Goal: Task Accomplishment & Management: Use online tool/utility

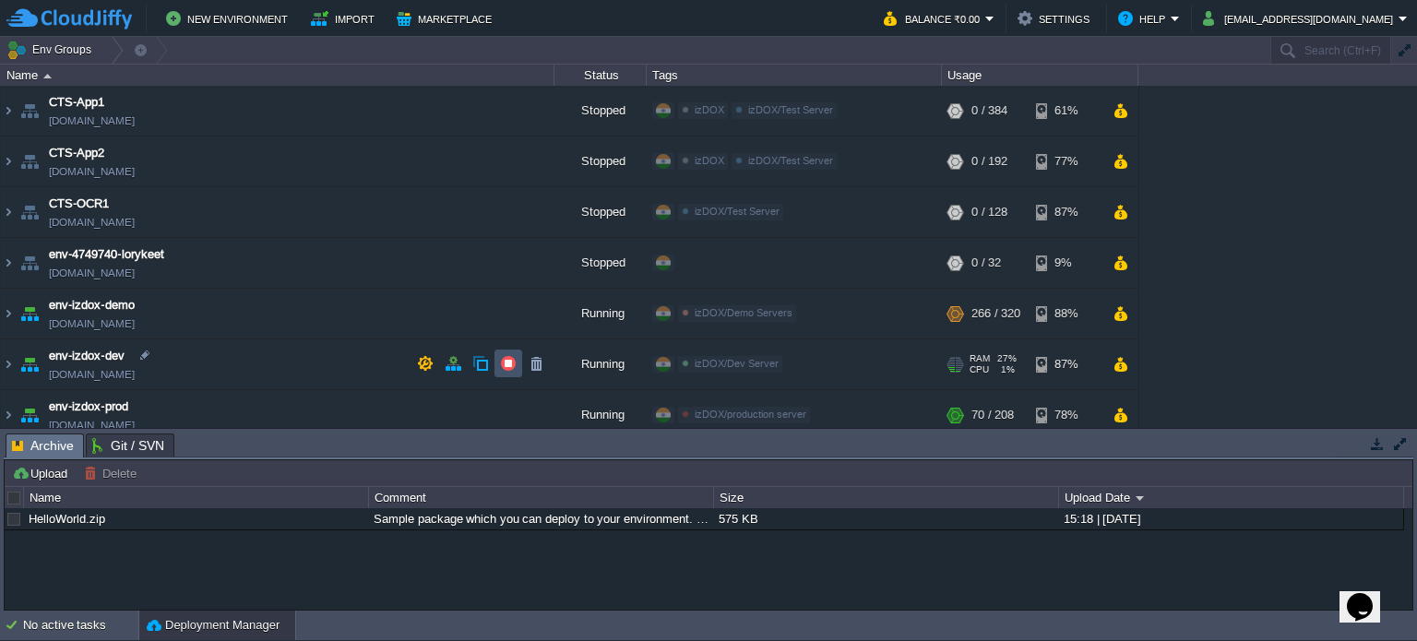
click at [505, 368] on button "button" at bounding box center [508, 363] width 17 height 17
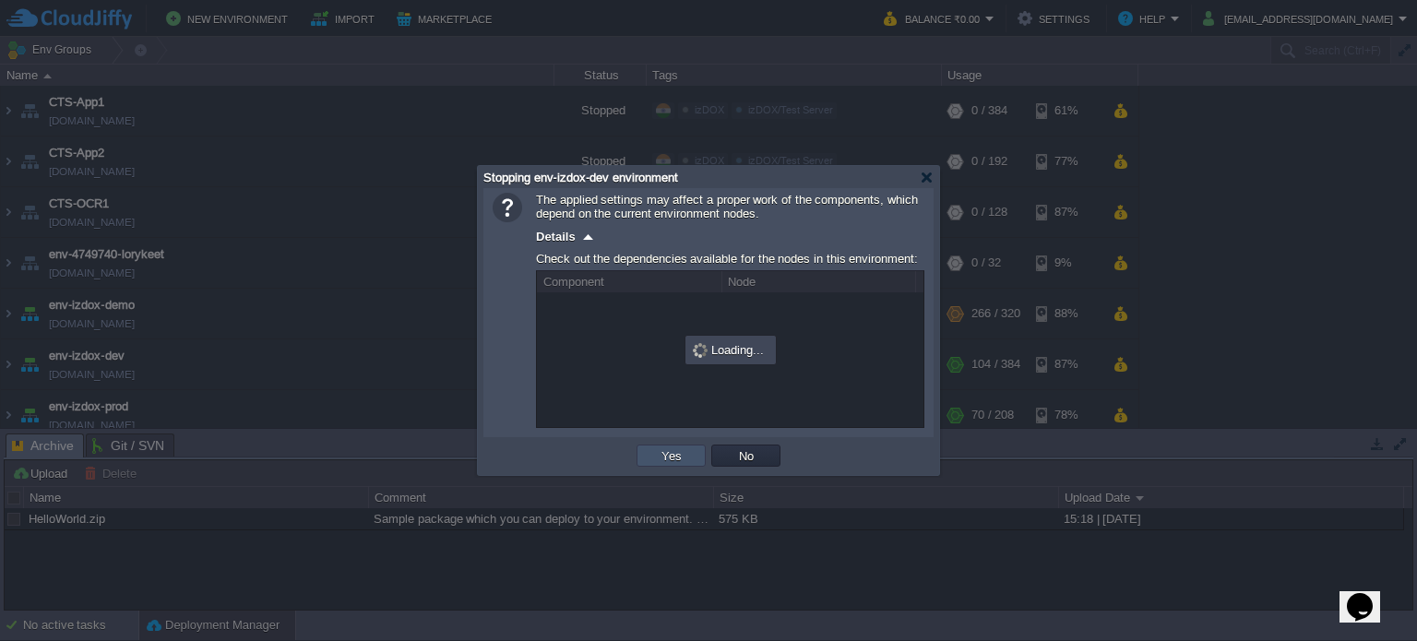
click at [685, 453] on button "Yes" at bounding box center [671, 455] width 31 height 17
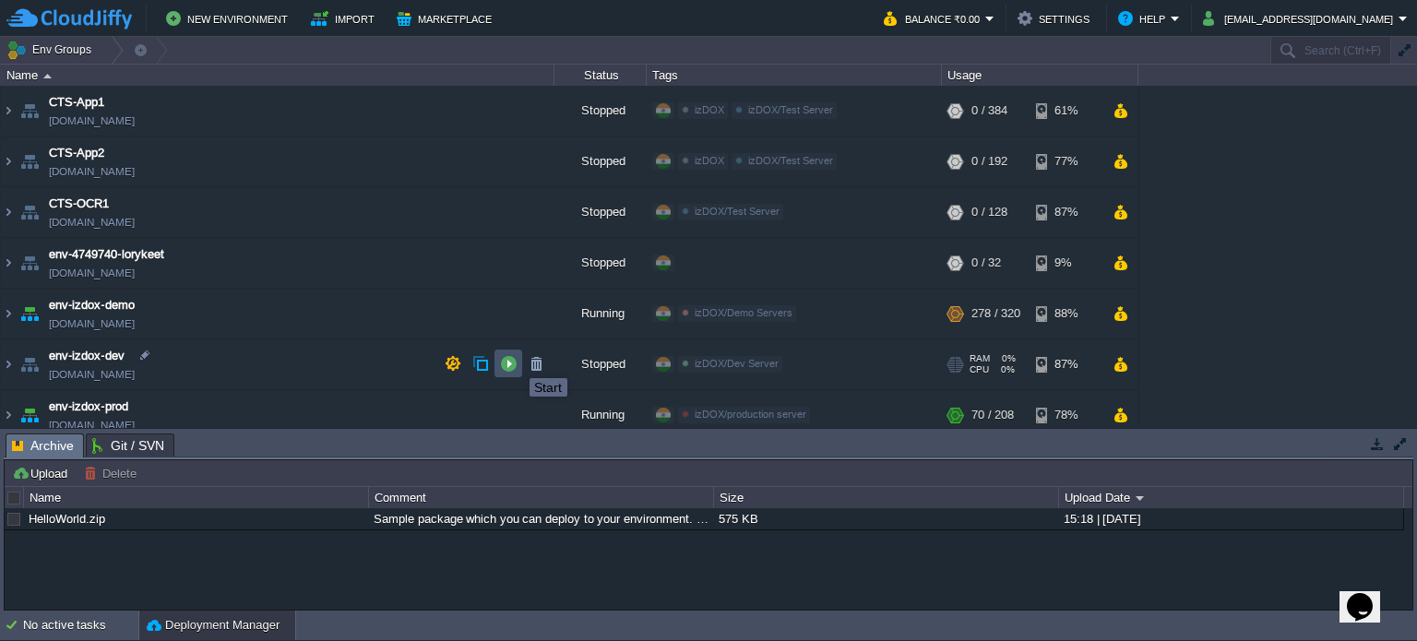
click at [516, 362] on button "button" at bounding box center [508, 363] width 17 height 17
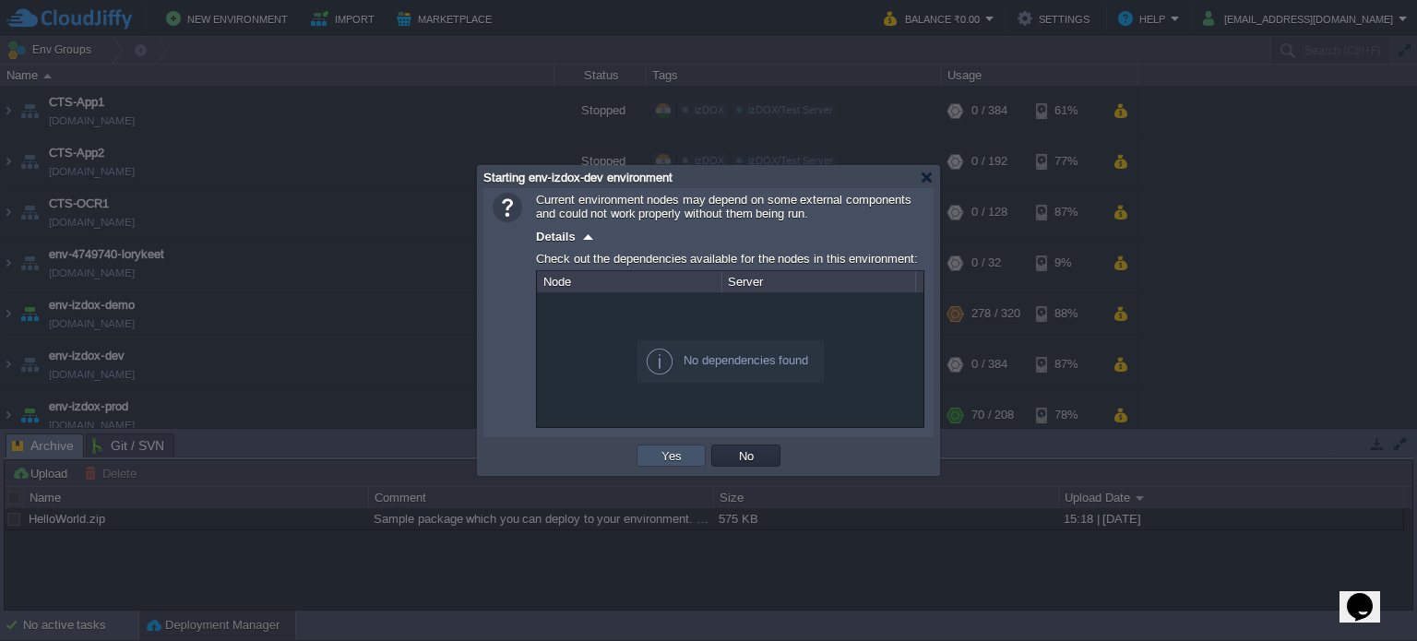
click at [669, 460] on button "Yes" at bounding box center [671, 455] width 31 height 17
